Goal: Information Seeking & Learning: Check status

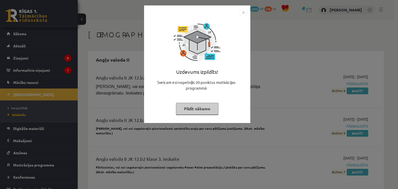
click at [188, 103] on button "Pildīt nākamo" at bounding box center [197, 109] width 43 height 12
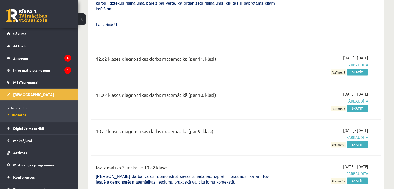
scroll to position [2662, 0]
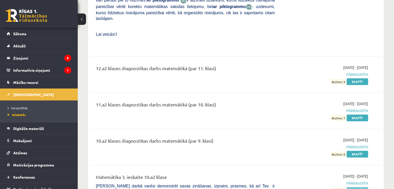
click at [353, 187] on link "Skatīt" at bounding box center [358, 190] width 22 height 7
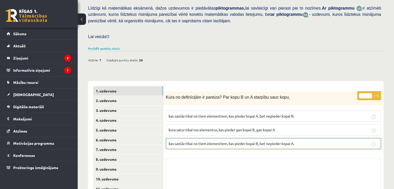
scroll to position [139, 0]
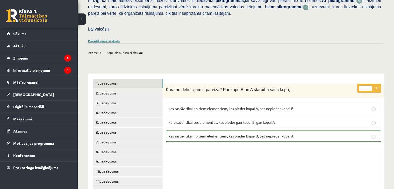
click at [100, 39] on link "Parādīt punktu skalu" at bounding box center [104, 41] width 32 height 4
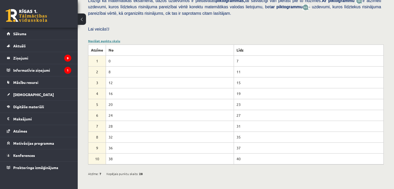
click at [104, 39] on link "Noslēpt punktu skalu" at bounding box center [104, 41] width 32 height 4
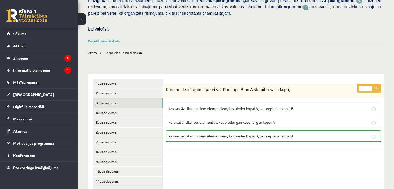
click at [137, 98] on link "3. uzdevums" at bounding box center [128, 103] width 70 height 10
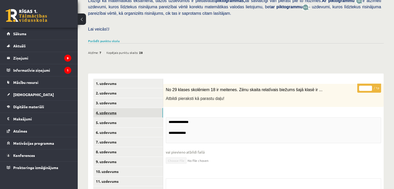
click at [136, 108] on link "4. uzdevums" at bounding box center [128, 113] width 70 height 10
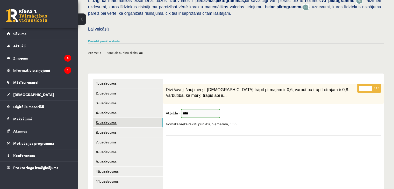
click at [135, 118] on link "5. uzdevums" at bounding box center [128, 123] width 70 height 10
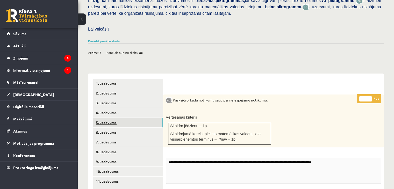
click at [134, 118] on link "5. uzdevums" at bounding box center [128, 123] width 70 height 10
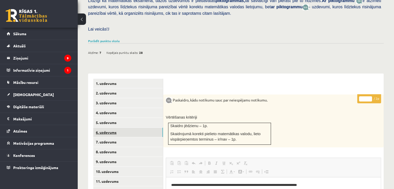
scroll to position [0, 0]
click at [134, 128] on link "6. uzdevums" at bounding box center [128, 133] width 70 height 10
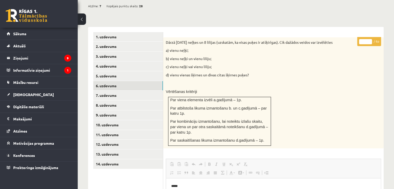
scroll to position [184, 0]
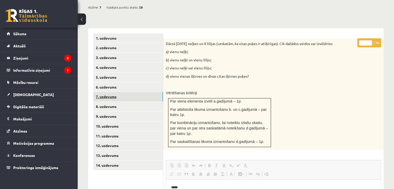
click at [137, 92] on link "7. uzdevums" at bounding box center [128, 97] width 70 height 10
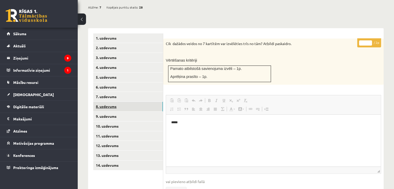
scroll to position [0, 0]
click at [135, 102] on link "8. uzdevums" at bounding box center [128, 107] width 70 height 10
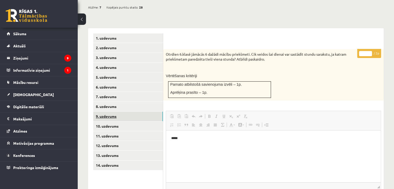
click at [133, 112] on link "9. uzdevums" at bounding box center [128, 117] width 70 height 10
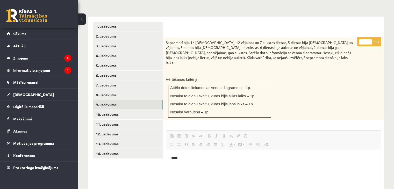
scroll to position [195, 0]
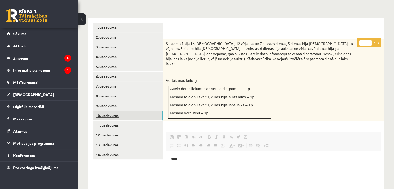
click at [150, 111] on link "10. uzdevums" at bounding box center [128, 116] width 70 height 10
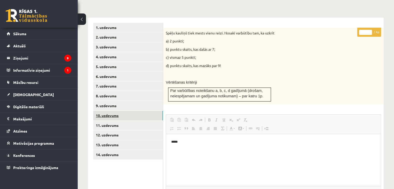
scroll to position [0, 0]
click at [146, 121] on link "11. uzdevums" at bounding box center [128, 126] width 70 height 10
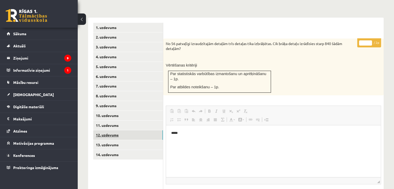
click at [136, 130] on link "12. uzdevums" at bounding box center [128, 135] width 70 height 10
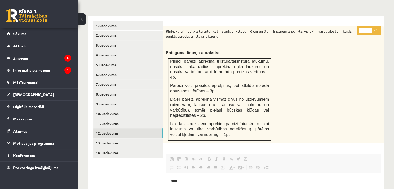
scroll to position [195, 0]
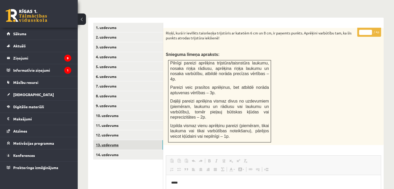
click at [142, 140] on link "13. uzdevums" at bounding box center [128, 145] width 70 height 10
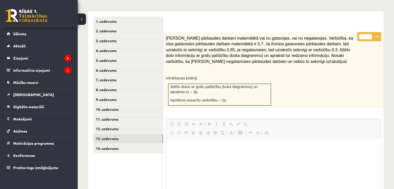
scroll to position [201, 0]
click at [161, 144] on link "14. uzdevums" at bounding box center [128, 149] width 70 height 10
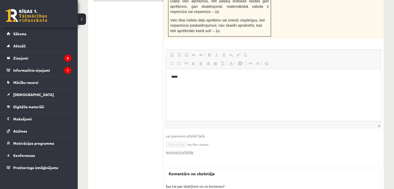
scroll to position [354, 0]
click at [173, 149] on link "Iesniegtā atbilde" at bounding box center [180, 151] width 28 height 5
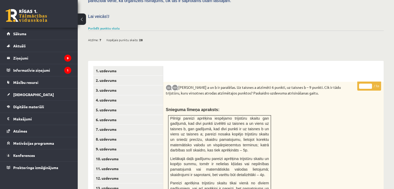
scroll to position [152, 0]
click at [51, 70] on legend "Informatīvie ziņojumi 1" at bounding box center [42, 70] width 58 height 12
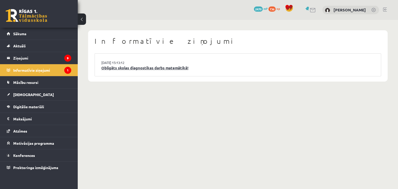
click at [149, 69] on link "Obligāts skolas diagnostikas darbs matemātikā!" at bounding box center [237, 68] width 273 height 6
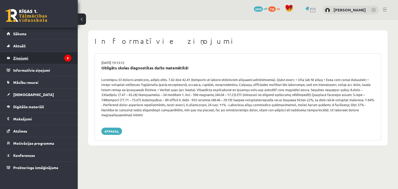
click at [54, 63] on legend "Ziņojumi 9" at bounding box center [42, 58] width 58 height 12
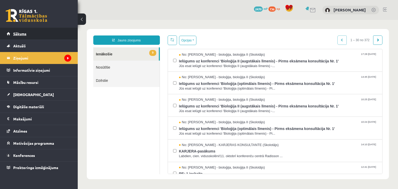
click at [50, 32] on link "Sākums" at bounding box center [39, 34] width 65 height 12
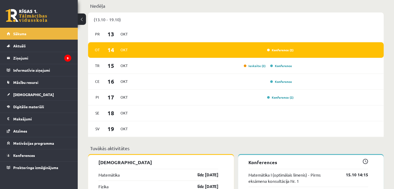
scroll to position [369, 0]
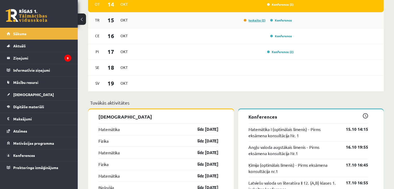
click at [255, 21] on link "Ieskaite (2)" at bounding box center [255, 20] width 22 height 4
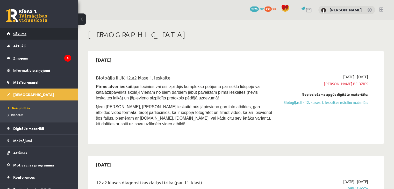
click at [56, 34] on link "Sākums" at bounding box center [39, 34] width 65 height 12
